Goal: Information Seeking & Learning: Learn about a topic

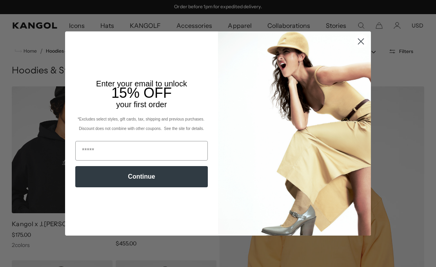
click at [364, 75] on img "POPUP Form" at bounding box center [294, 133] width 153 height 204
click at [363, 38] on circle "Close dialog" at bounding box center [361, 41] width 13 height 13
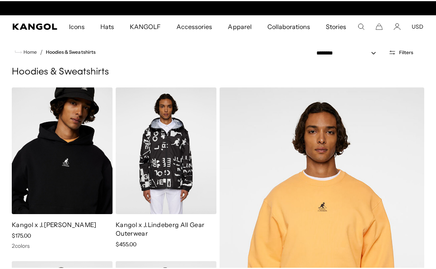
scroll to position [0, 162]
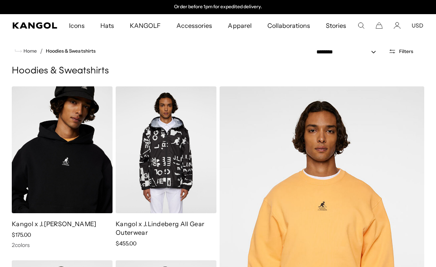
click at [360, 26] on icon "Search here" at bounding box center [361, 25] width 7 height 7
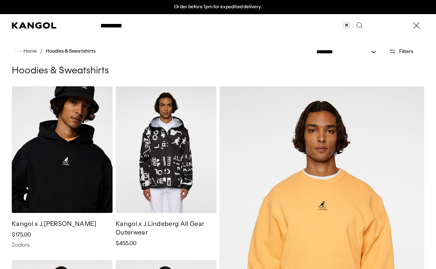
type input "*********"
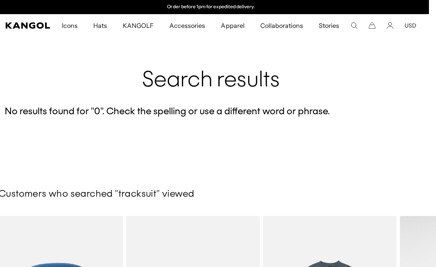
click at [234, 29] on span "Apparel" at bounding box center [233, 25] width 24 height 23
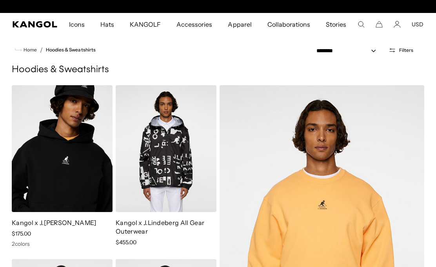
scroll to position [0, 162]
